Goal: Task Accomplishment & Management: Manage account settings

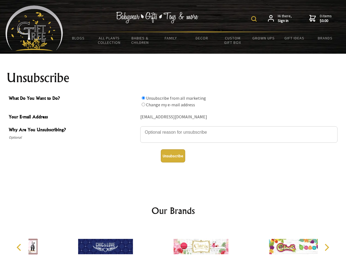
click at [255, 19] on img at bounding box center [253, 18] width 5 height 5
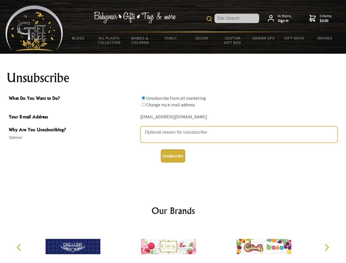
click at [173, 128] on textarea "Why Are You Unsubscribing?" at bounding box center [238, 134] width 197 height 16
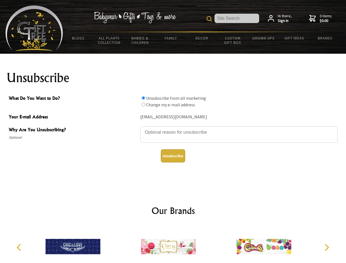
click at [143, 98] on input "What Do You Want to Do?" at bounding box center [144, 98] width 4 height 4
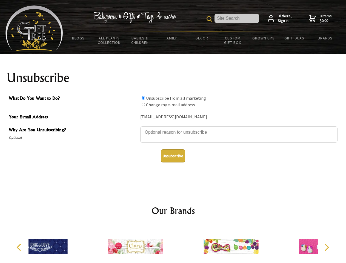
click at [143, 104] on input "What Do You Want to Do?" at bounding box center [144, 105] width 4 height 4
radio input "true"
click at [173, 156] on button "Unsubscribe" at bounding box center [173, 155] width 24 height 13
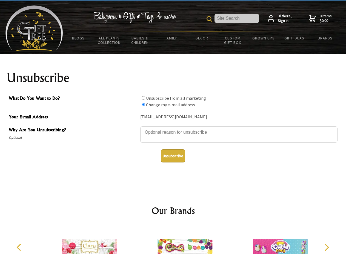
click at [173, 245] on img at bounding box center [185, 246] width 55 height 41
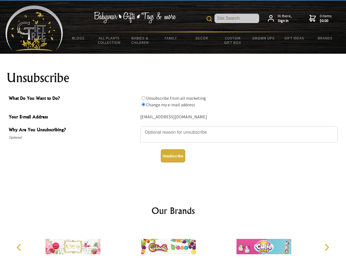
click at [20, 248] on icon "Previous" at bounding box center [19, 247] width 7 height 7
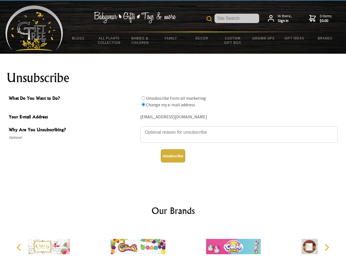
click at [327, 248] on icon "Next" at bounding box center [326, 247] width 7 height 7
